Goal: Information Seeking & Learning: Understand process/instructions

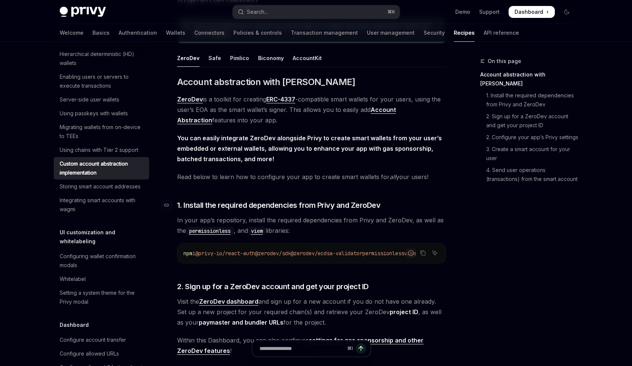
scroll to position [236, 0]
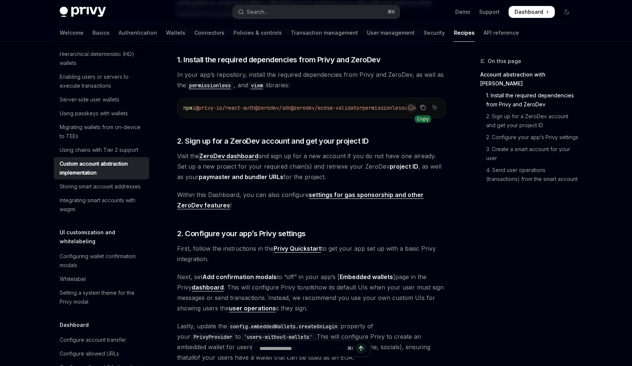
click at [421, 106] on icon "Copy the contents from the code block" at bounding box center [423, 107] width 6 height 6
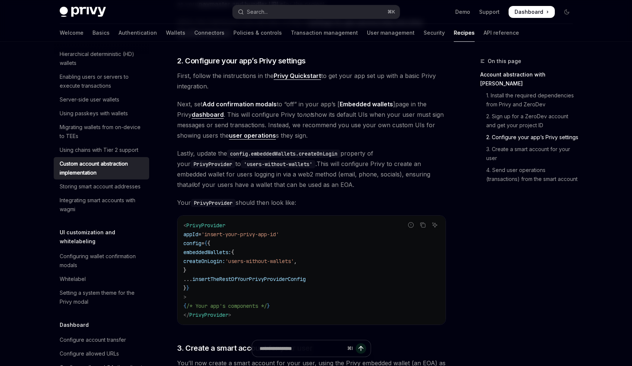
scroll to position [515, 0]
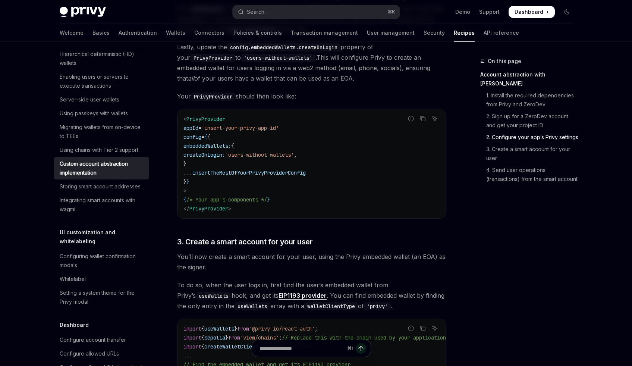
click at [230, 176] on span "insertTheRestOfYourPrivyProviderConfig" at bounding box center [248, 172] width 113 height 7
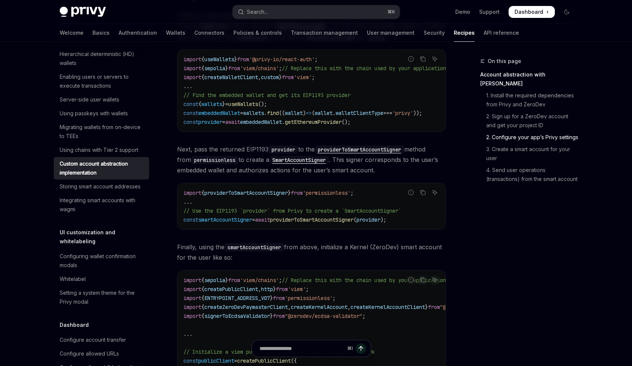
scroll to position [790, 0]
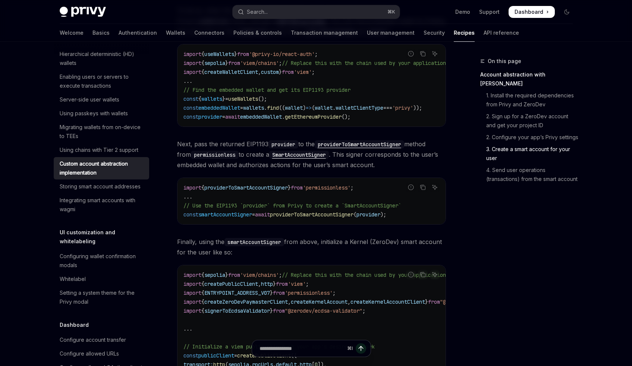
click at [227, 191] on span "providerToSmartAccountSigner" at bounding box center [246, 187] width 84 height 7
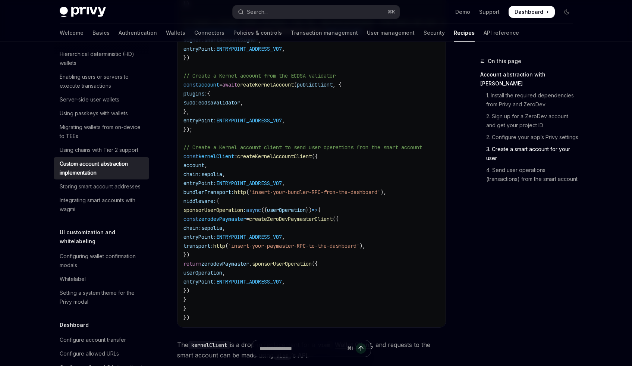
scroll to position [1161, 0]
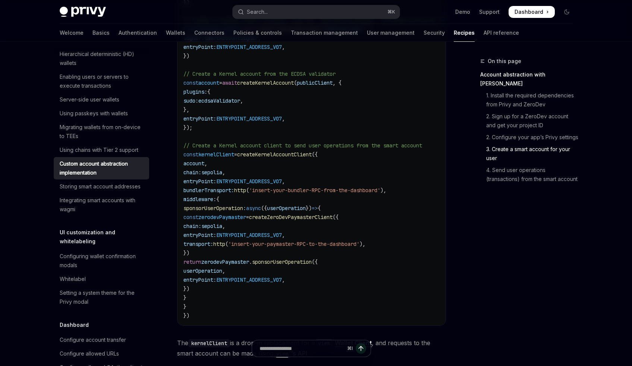
drag, startPoint x: 199, startPoint y: 323, endPoint x: 184, endPoint y: 160, distance: 162.9
click at [184, 160] on code "import { sepolia } from 'viem/chains' ; // Replace this with the chain used by …" at bounding box center [342, 109] width 319 height 421
copy code "const kernelClient = createKernelAccountClient ({ account , chain: sepolia , en…"
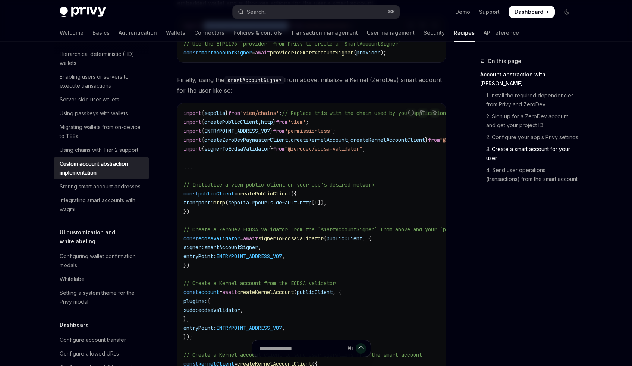
scroll to position [950, 0]
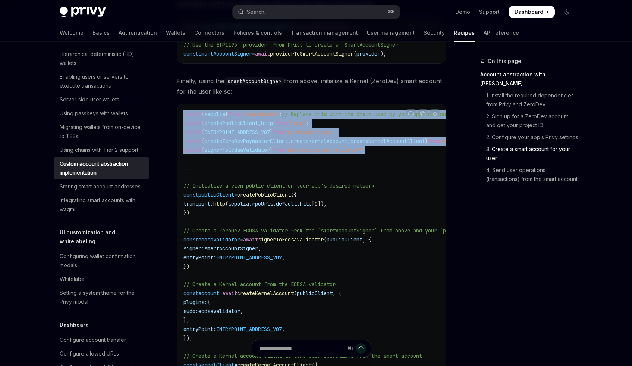
drag, startPoint x: 395, startPoint y: 156, endPoint x: 182, endPoint y: 122, distance: 216.0
click at [182, 122] on div "import { sepolia } from 'viem/chains' ; // Replace this with the chain used by …" at bounding box center [311, 319] width 268 height 431
copy code "import { sepolia } from 'viem/chains' ; // Replace this with the chain used by …"
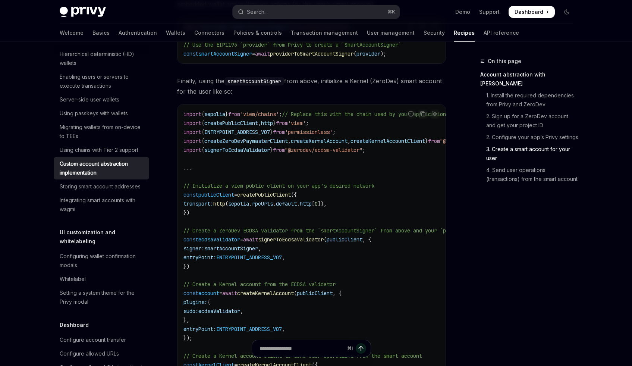
click at [296, 175] on code "import { sepolia } from 'viem/chains' ; // Replace this with the chain used by …" at bounding box center [342, 320] width 319 height 421
click at [238, 135] on span "ENTRYPOINT_ADDRESS_V07" at bounding box center [237, 132] width 66 height 7
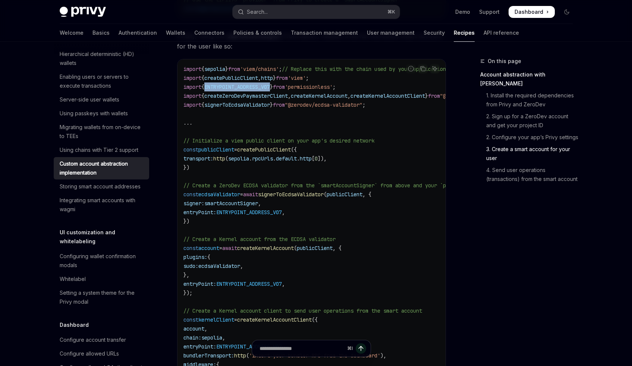
scroll to position [1005, 0]
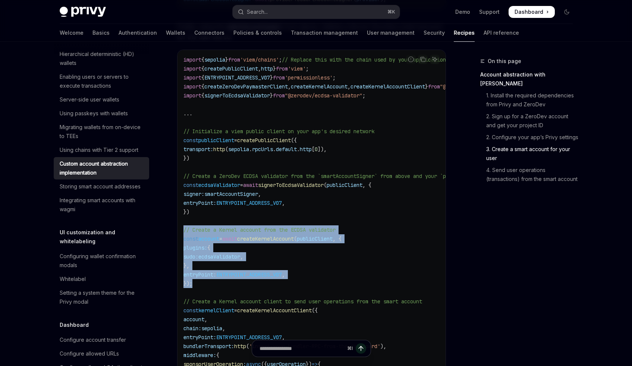
drag, startPoint x: 196, startPoint y: 290, endPoint x: 177, endPoint y: 234, distance: 59.7
click at [177, 234] on div "Report incorrect code Copy Ask AI import { sepolia } from 'viem/chains' ; // Re…" at bounding box center [311, 266] width 269 height 432
copy code "// Create a Kernel account from the ECDSA validator const account = await creat…"
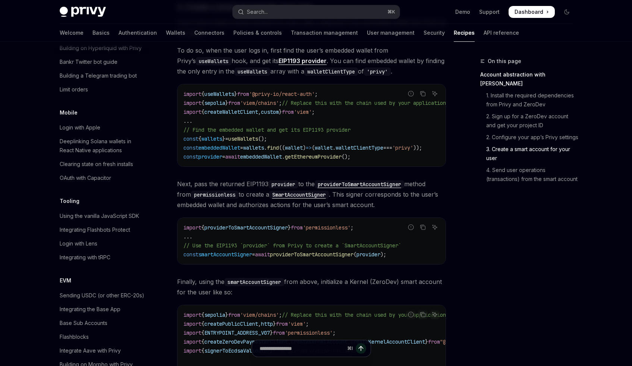
scroll to position [811, 0]
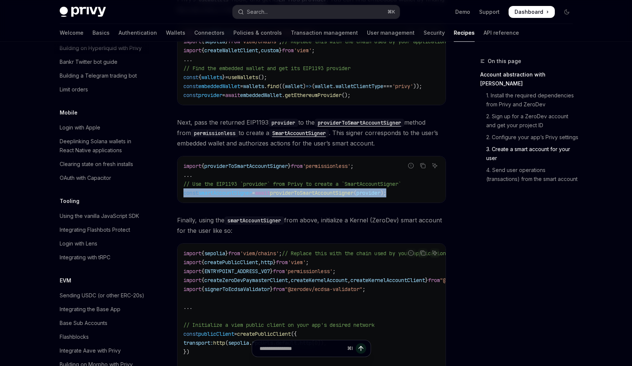
drag, startPoint x: 414, startPoint y: 197, endPoint x: 174, endPoint y: 197, distance: 239.8
click at [174, 197] on div "Wallet infrastructure Custom account abstraction implementation OpenAI Open in …" at bounding box center [242, 162] width 412 height 1834
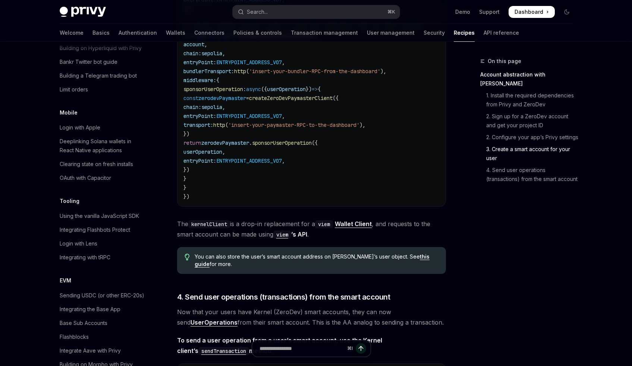
scroll to position [1292, 0]
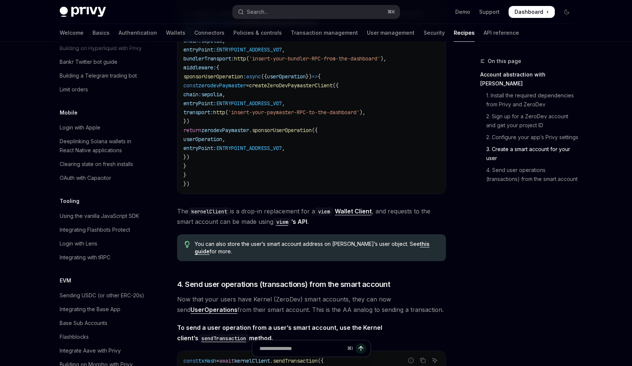
type textarea "*"
